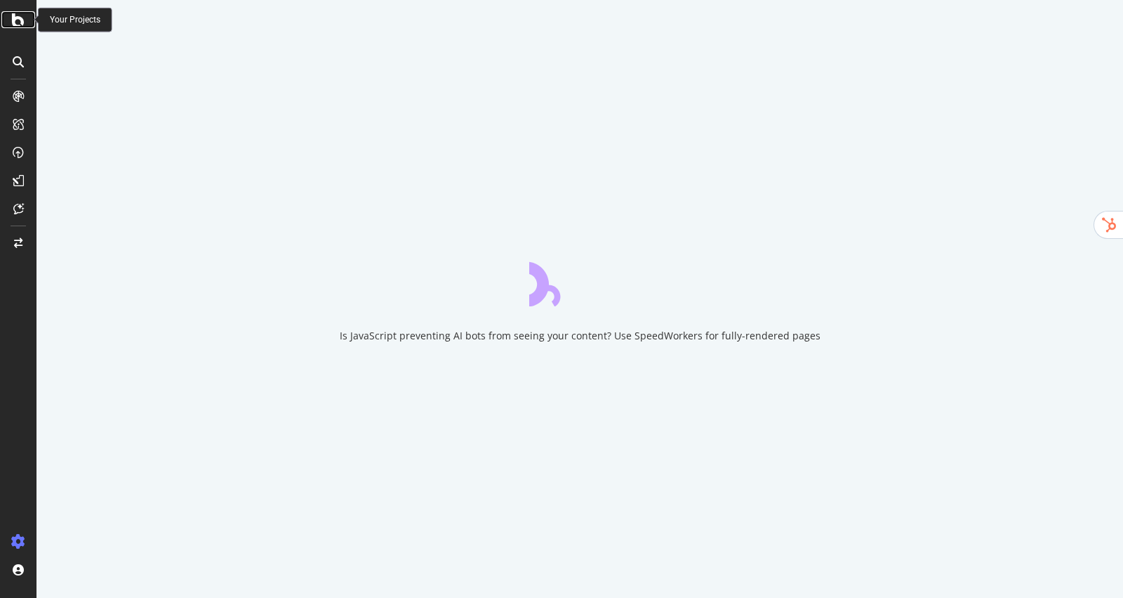
click at [20, 20] on icon at bounding box center [18, 19] width 13 height 17
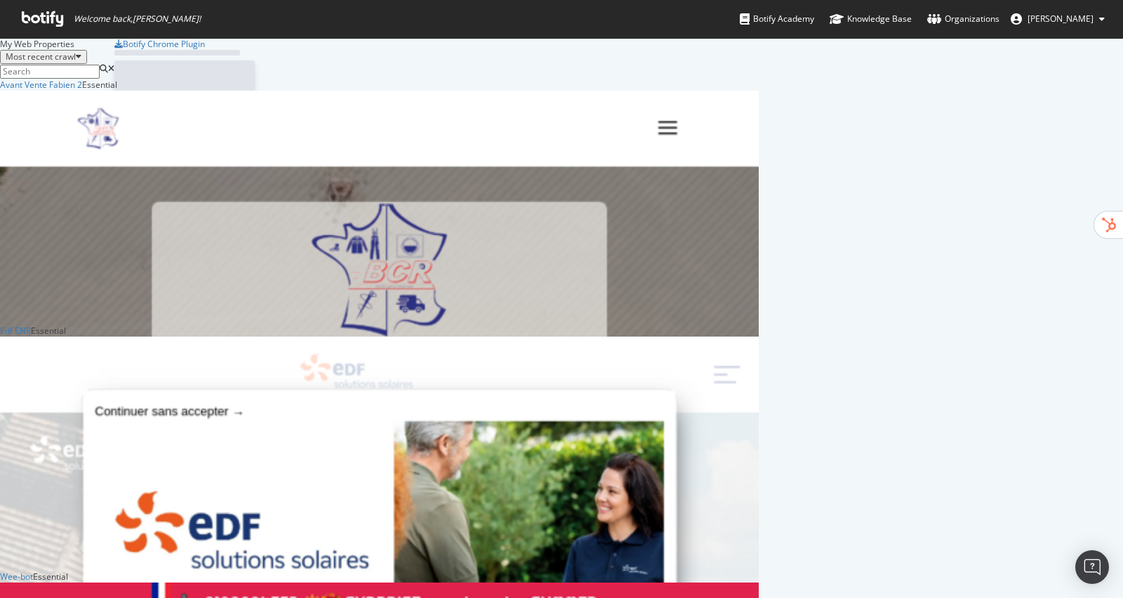
scroll to position [5070, 758]
type input "h"
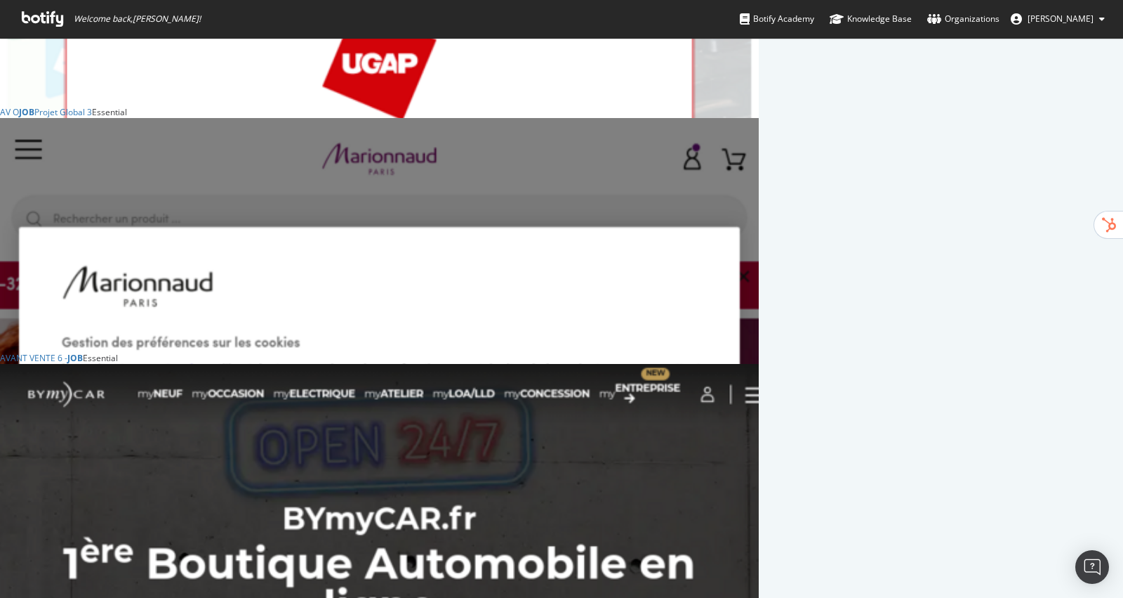
scroll to position [242, 0]
type input "job"
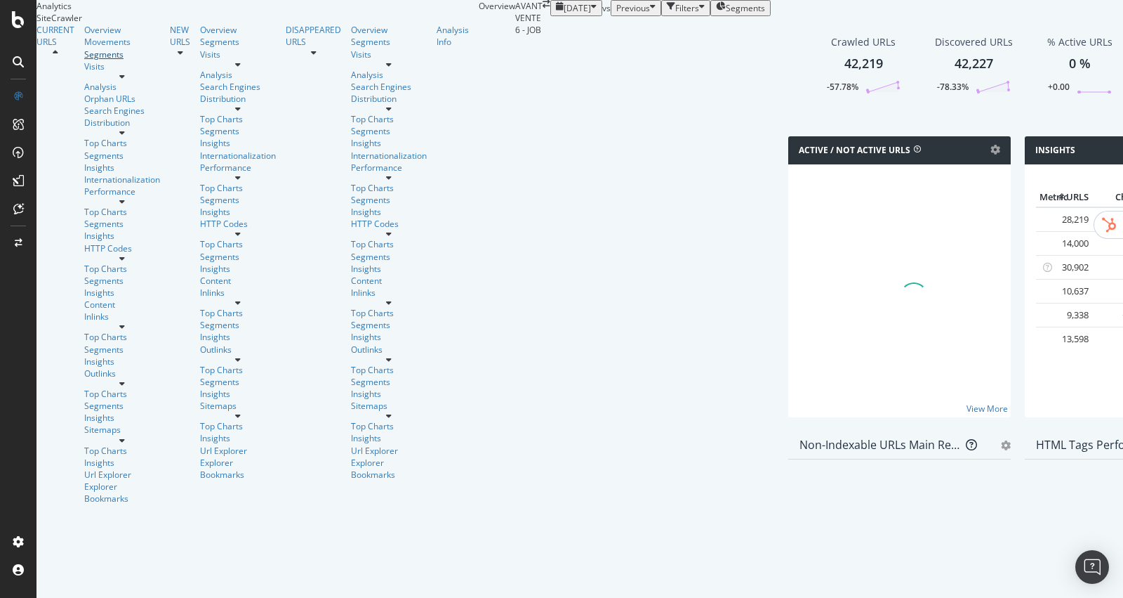
click at [84, 60] on div "Segments" at bounding box center [122, 54] width 76 height 12
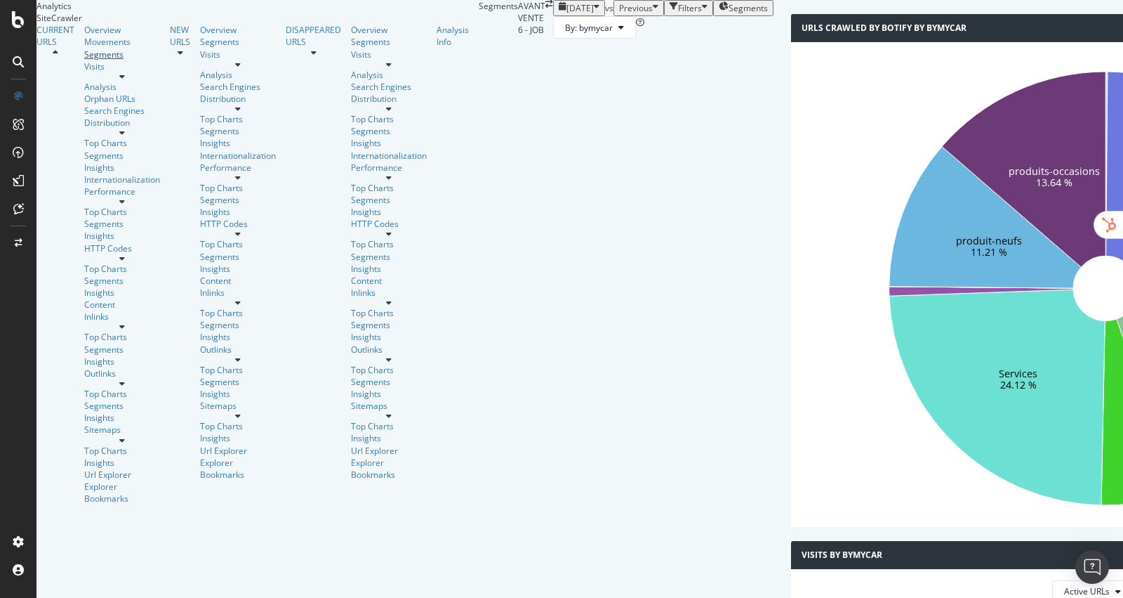
scroll to position [99, 0]
click at [85, 128] on div "Distribution" at bounding box center [122, 123] width 76 height 12
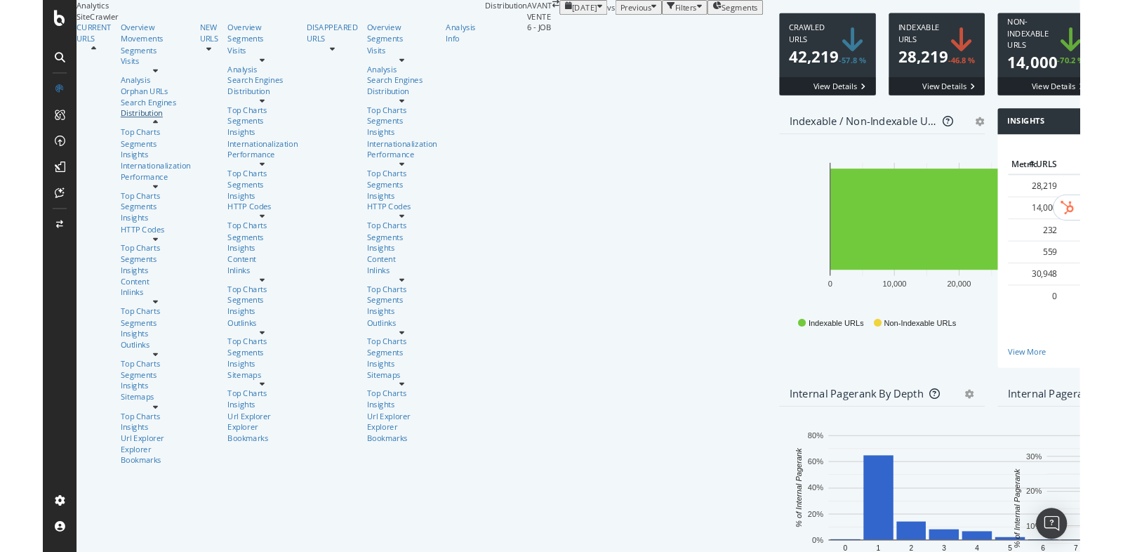
scroll to position [136, 0]
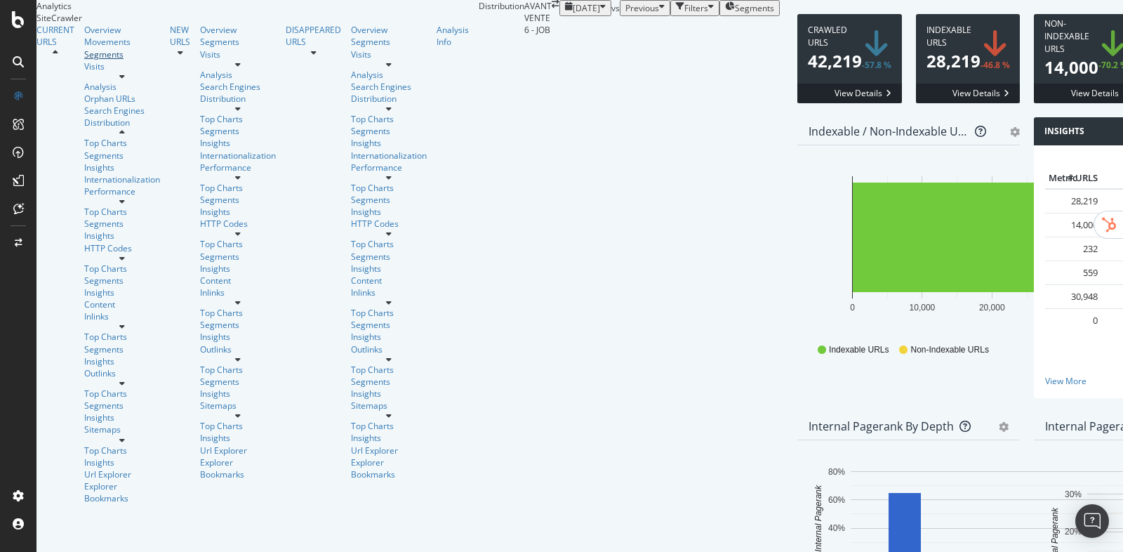
click at [84, 60] on div "Segments" at bounding box center [122, 54] width 76 height 12
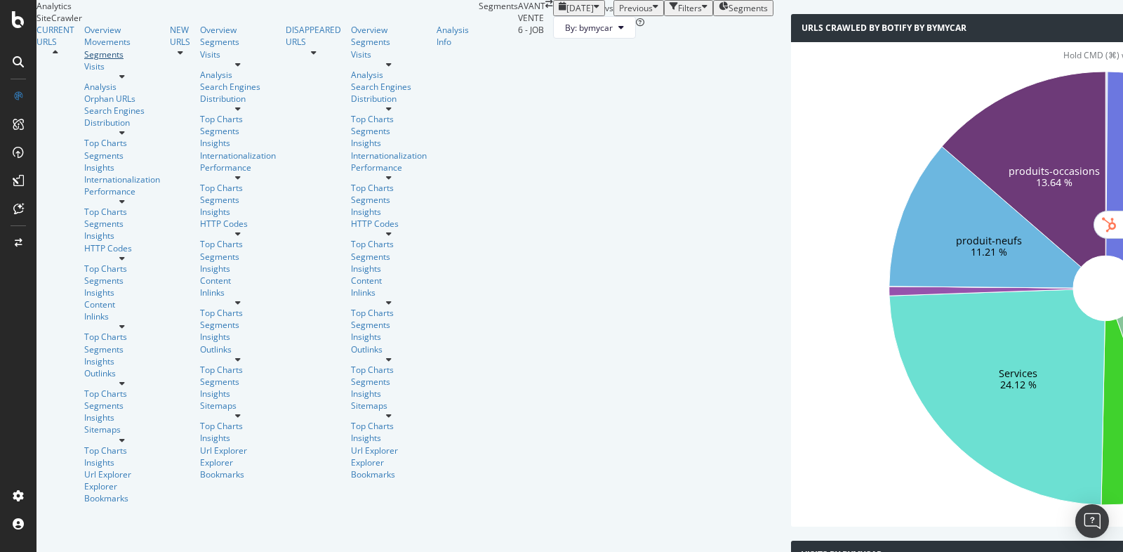
scroll to position [77, 0]
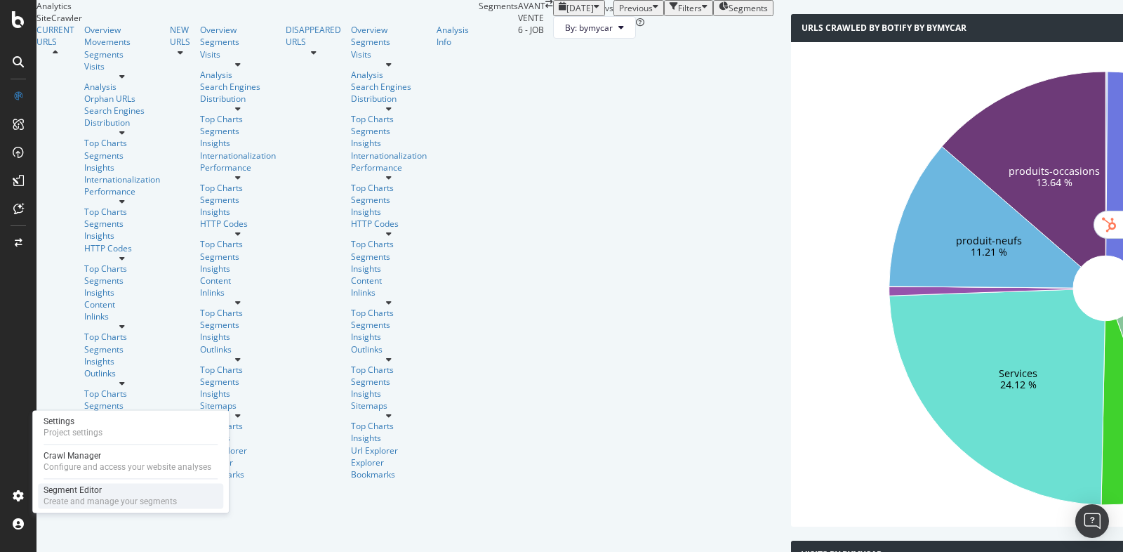
click at [57, 501] on div "Create and manage your segments" at bounding box center [110, 501] width 133 height 11
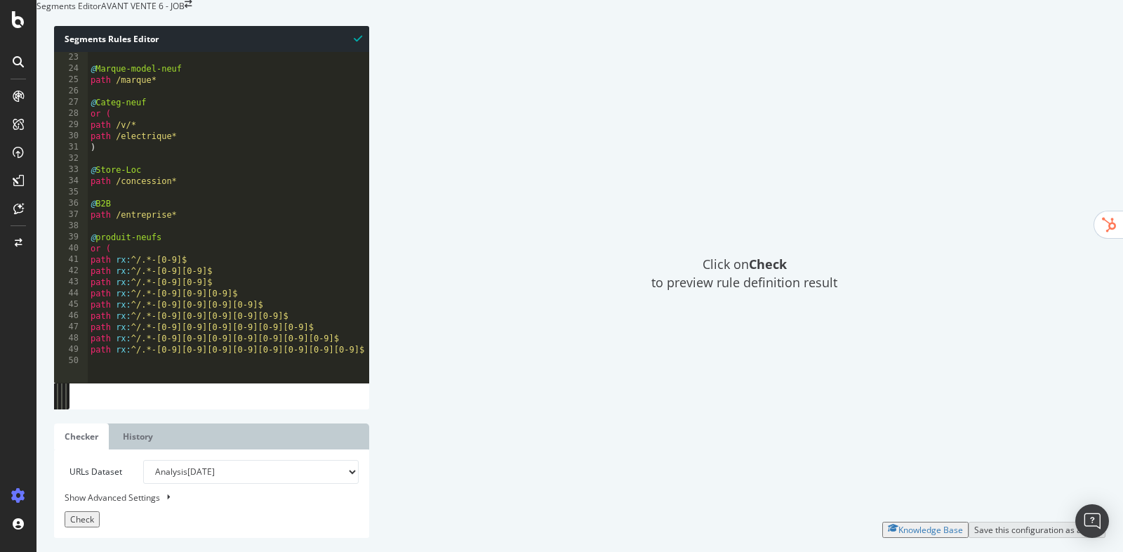
scroll to position [222, 0]
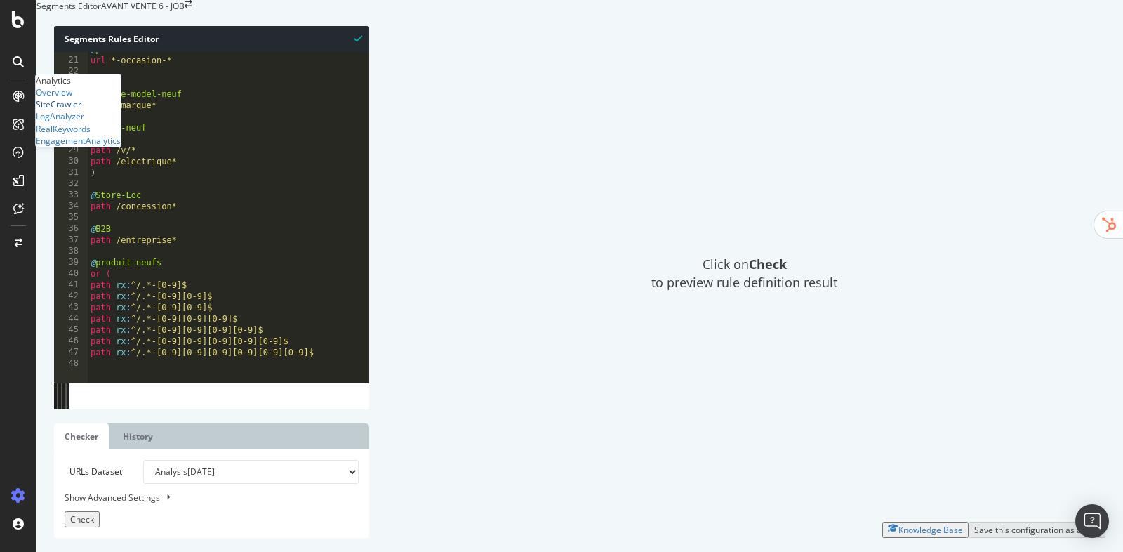
click at [71, 110] on div "SiteCrawler" at bounding box center [59, 104] width 46 height 12
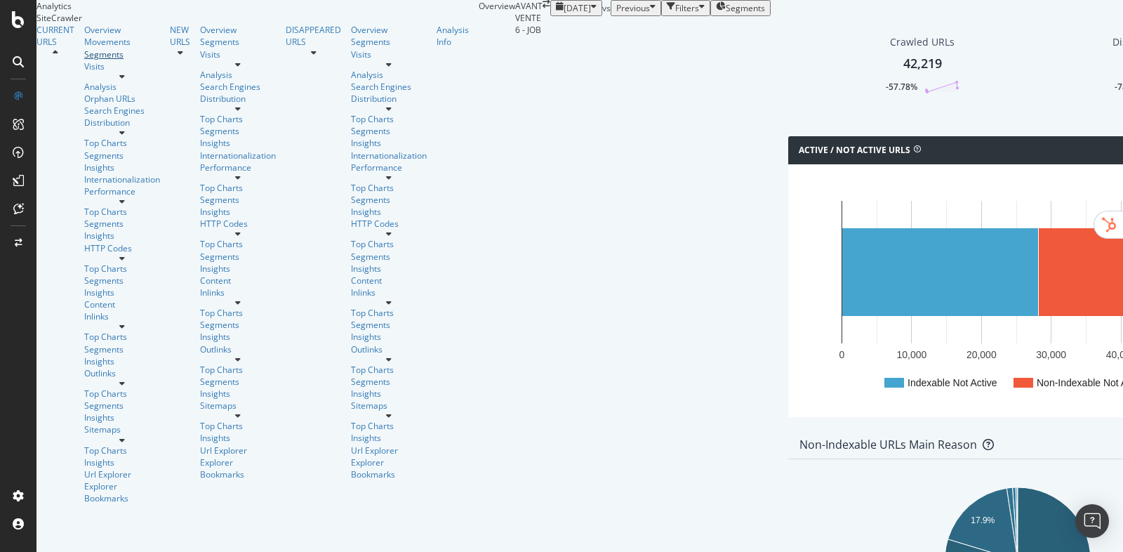
click at [84, 60] on div "Segments" at bounding box center [122, 54] width 76 height 12
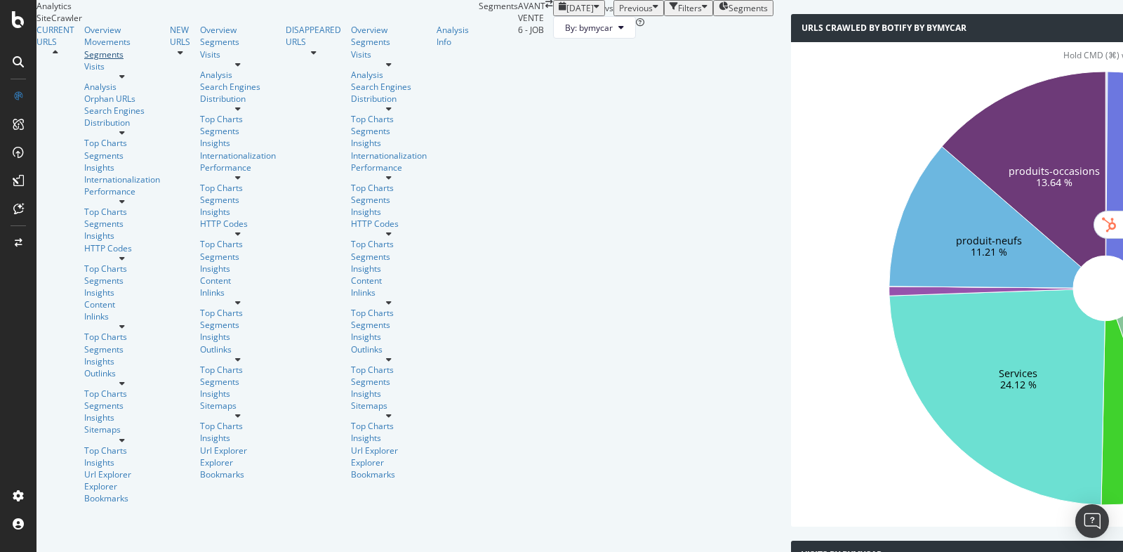
scroll to position [109, 0]
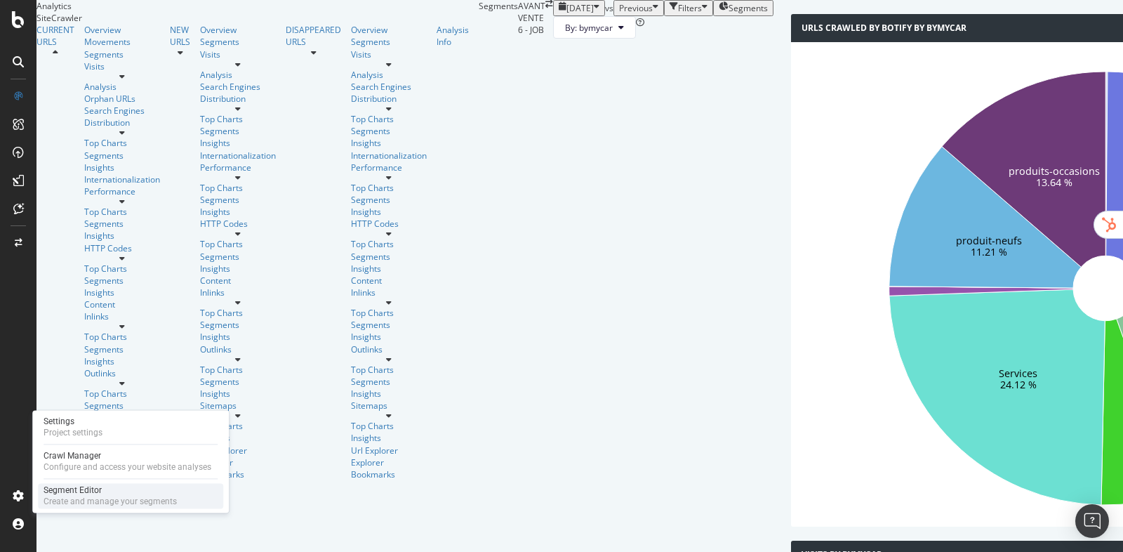
click at [61, 496] on div "Create and manage your segments" at bounding box center [110, 501] width 133 height 11
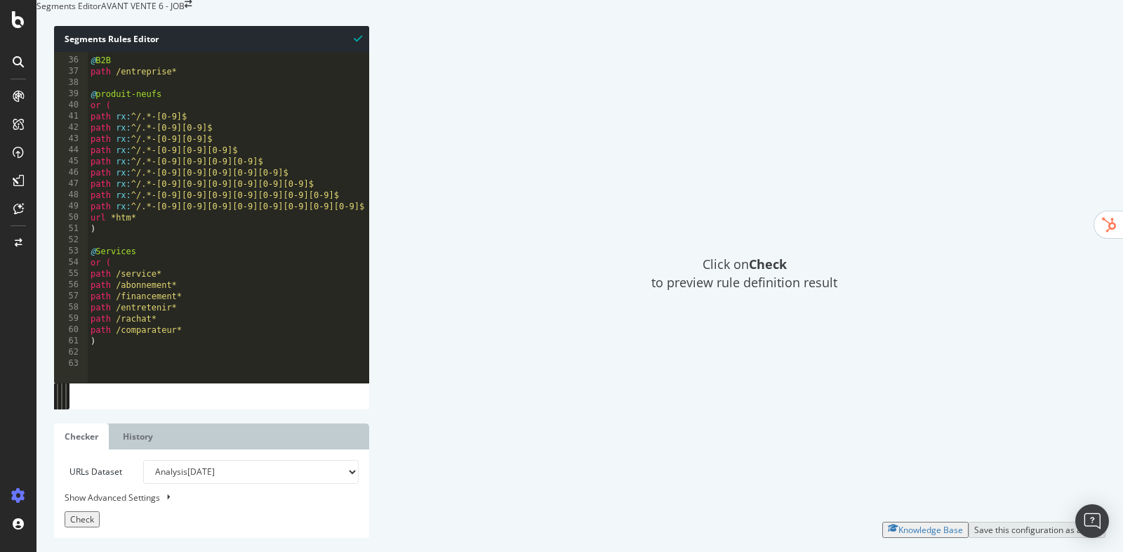
scroll to position [418, 0]
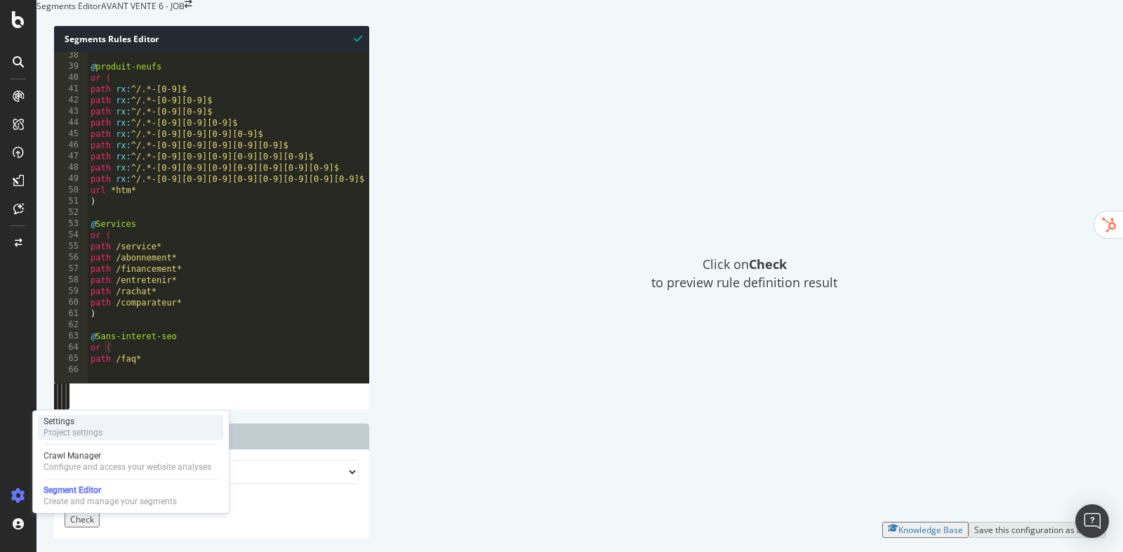
click at [83, 419] on div "Settings" at bounding box center [73, 421] width 59 height 11
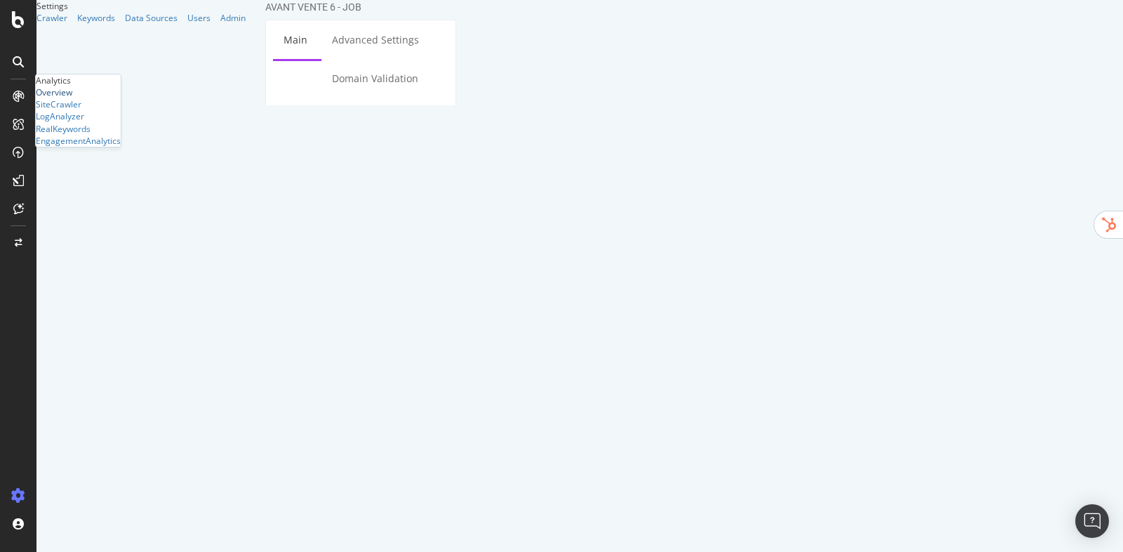
click at [62, 98] on div "Overview" at bounding box center [54, 92] width 37 height 12
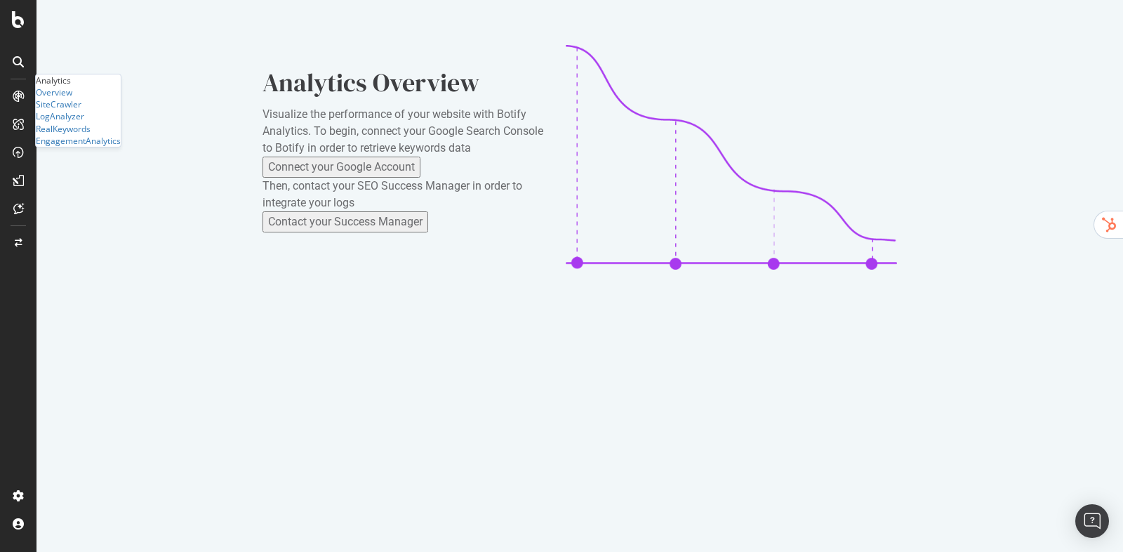
click at [81, 147] on div "Overview SiteCrawler LogAnalyzer RealKeywords EngagementAnalytics" at bounding box center [78, 116] width 85 height 60
click at [81, 110] on div "SiteCrawler" at bounding box center [59, 104] width 46 height 12
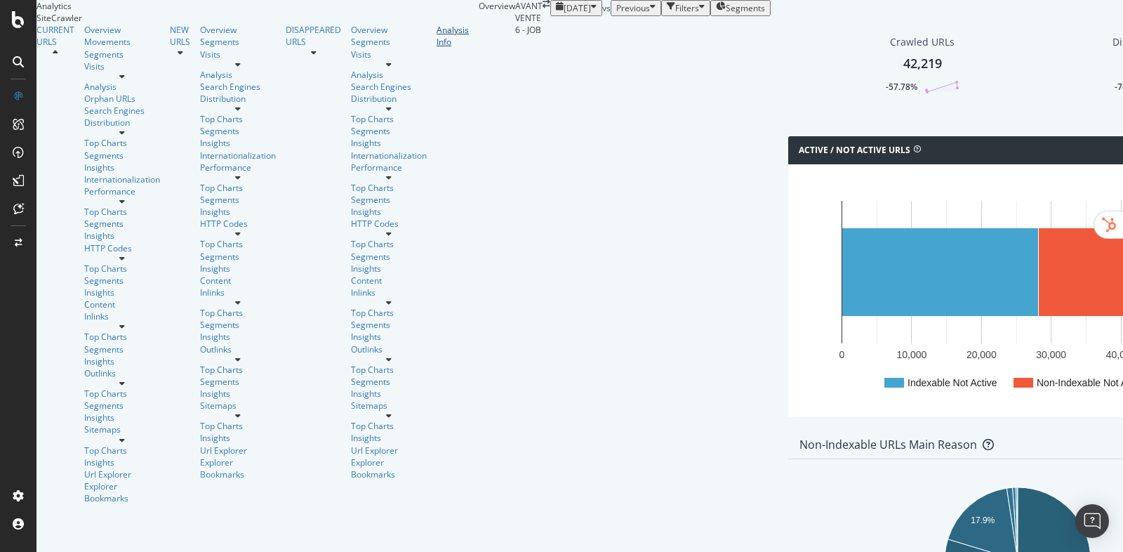
click at [437, 48] on div "Analysis Info" at bounding box center [453, 36] width 32 height 24
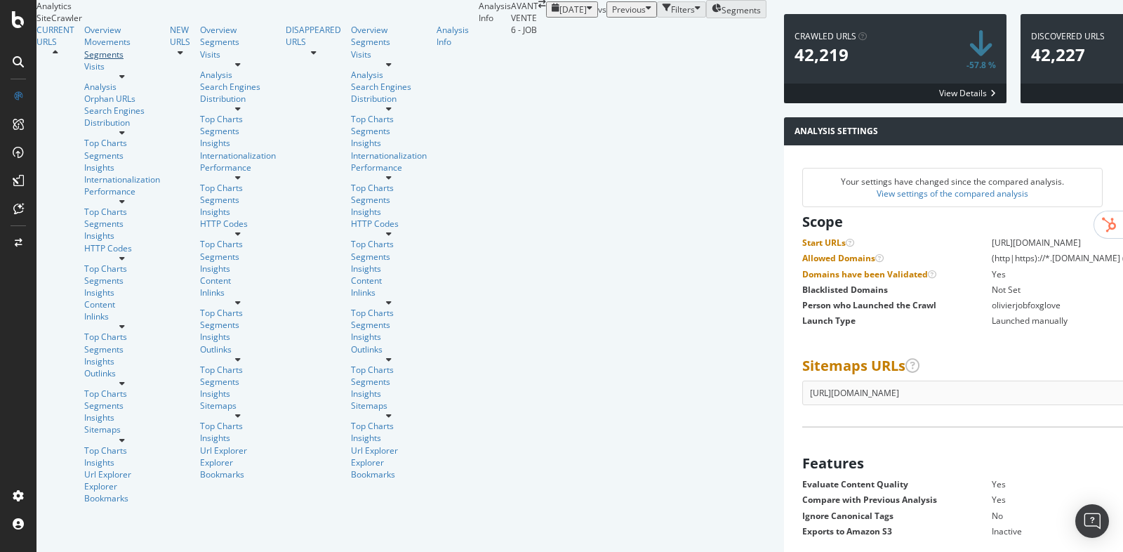
click at [84, 60] on div "Segments" at bounding box center [122, 54] width 76 height 12
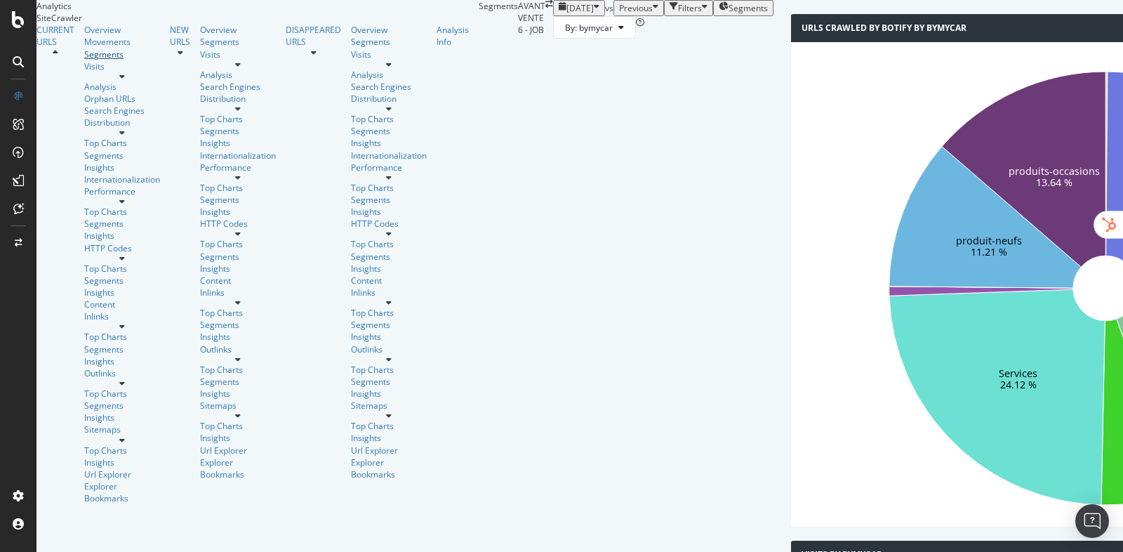
scroll to position [89, 0]
click at [84, 36] on div "Overview" at bounding box center [122, 30] width 76 height 12
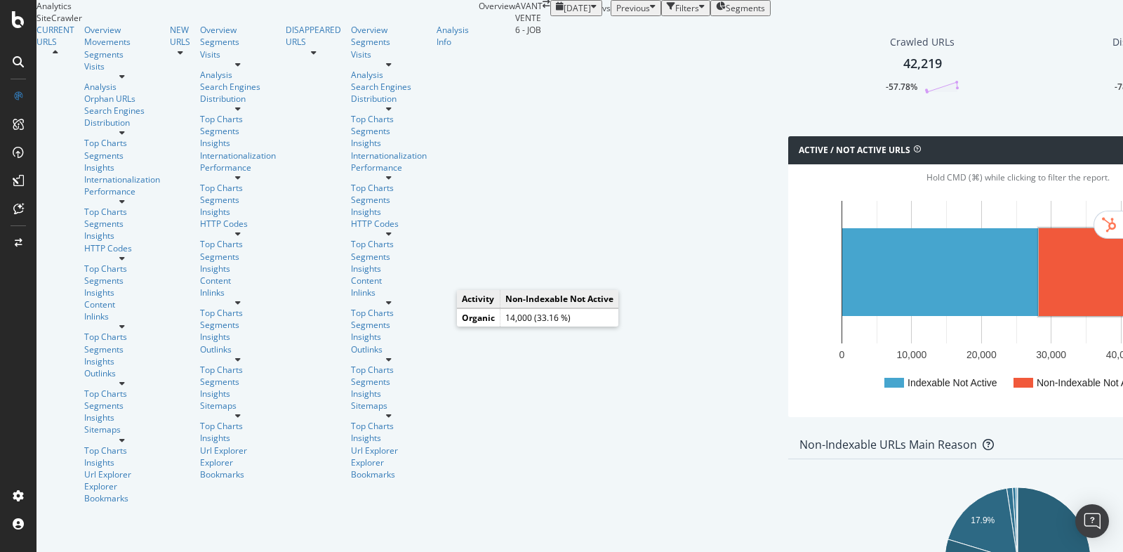
click at [1039, 316] on rect "A chart." at bounding box center [1088, 272] width 98 height 88
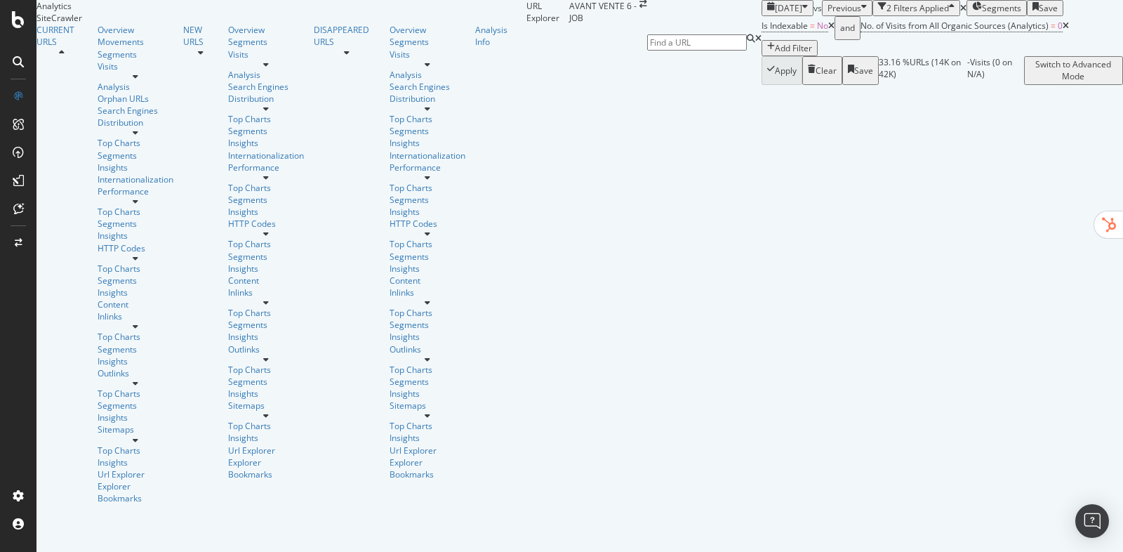
click at [98, 128] on div "Distribution" at bounding box center [136, 123] width 76 height 12
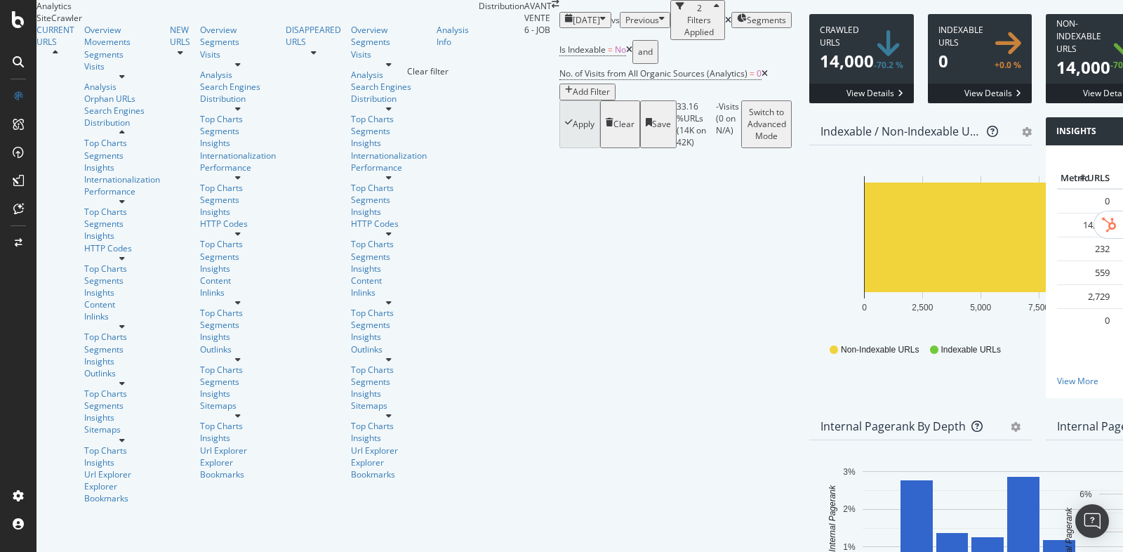
click at [725, 25] on div "times" at bounding box center [728, 20] width 6 height 8
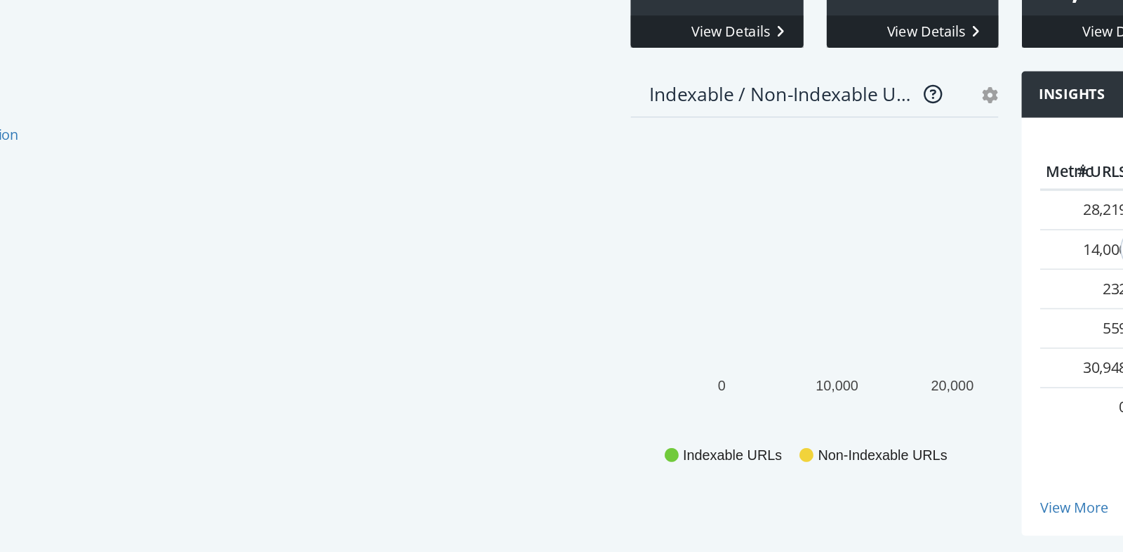
scroll to position [2052, 0]
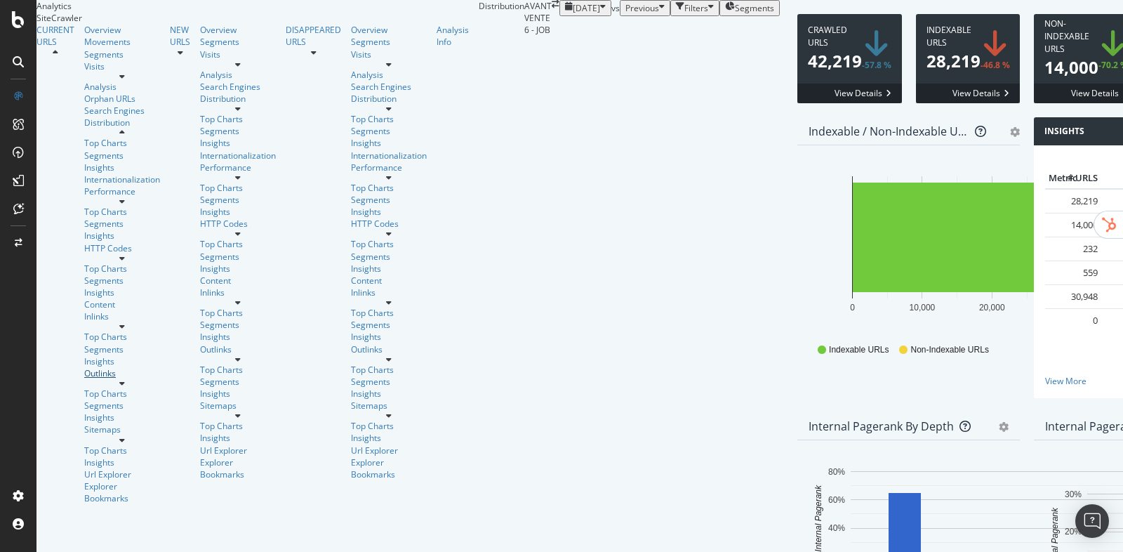
click at [84, 378] on div "Outlinks" at bounding box center [122, 373] width 76 height 12
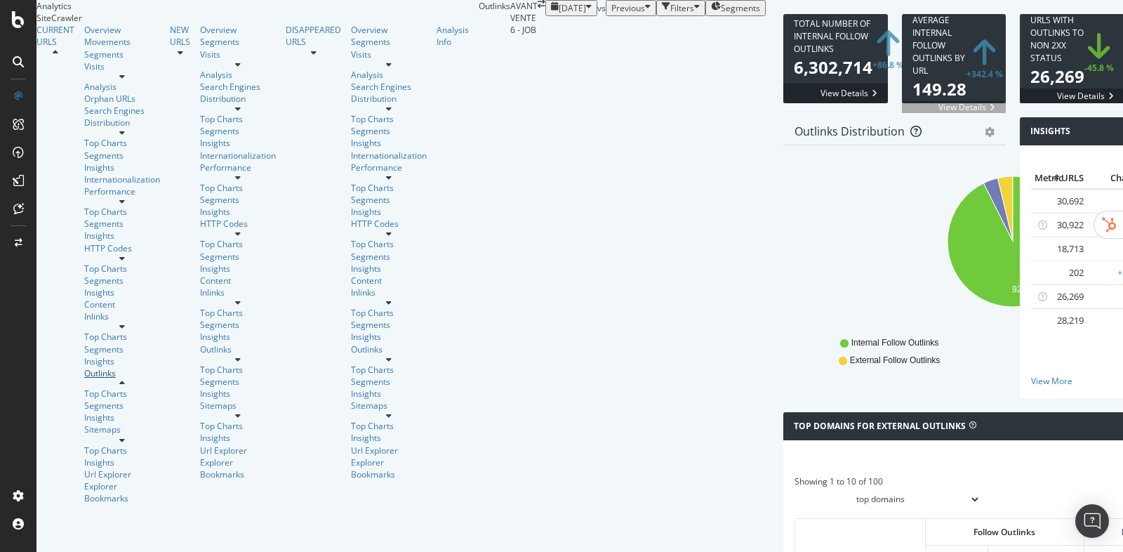
scroll to position [864, 0]
click at [84, 128] on div "Distribution" at bounding box center [122, 123] width 76 height 12
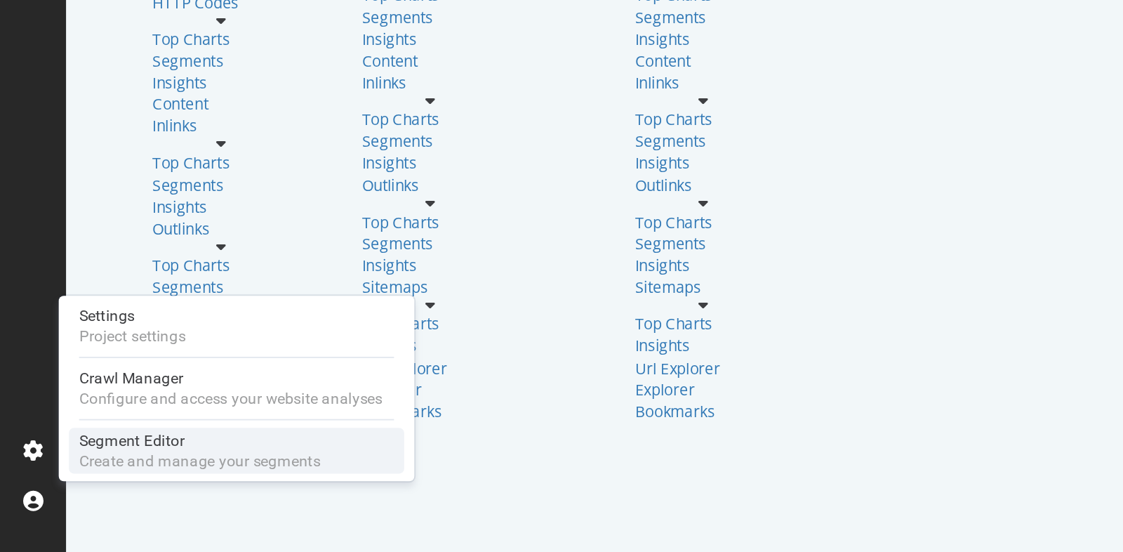
click at [66, 494] on div "Segment Editor" at bounding box center [110, 490] width 133 height 11
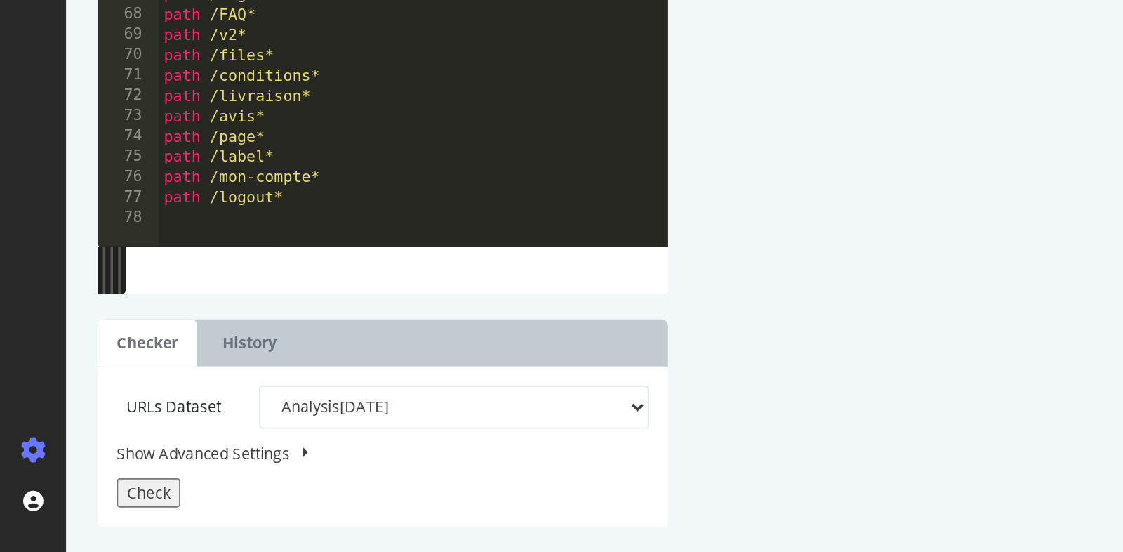
scroll to position [480, 0]
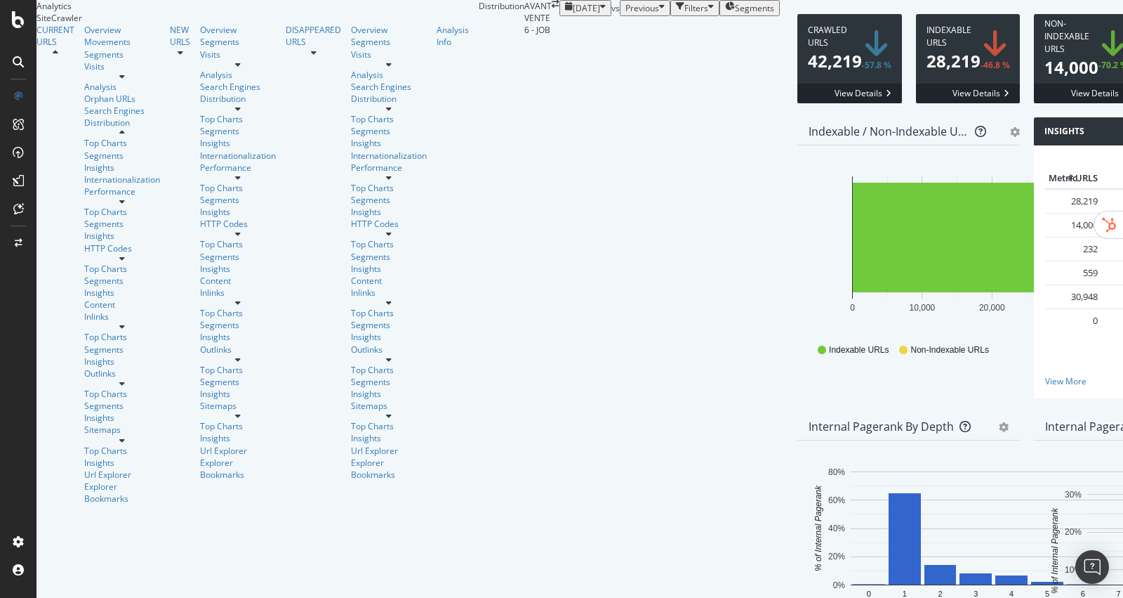
scroll to position [136, 0]
